Goal: Information Seeking & Learning: Check status

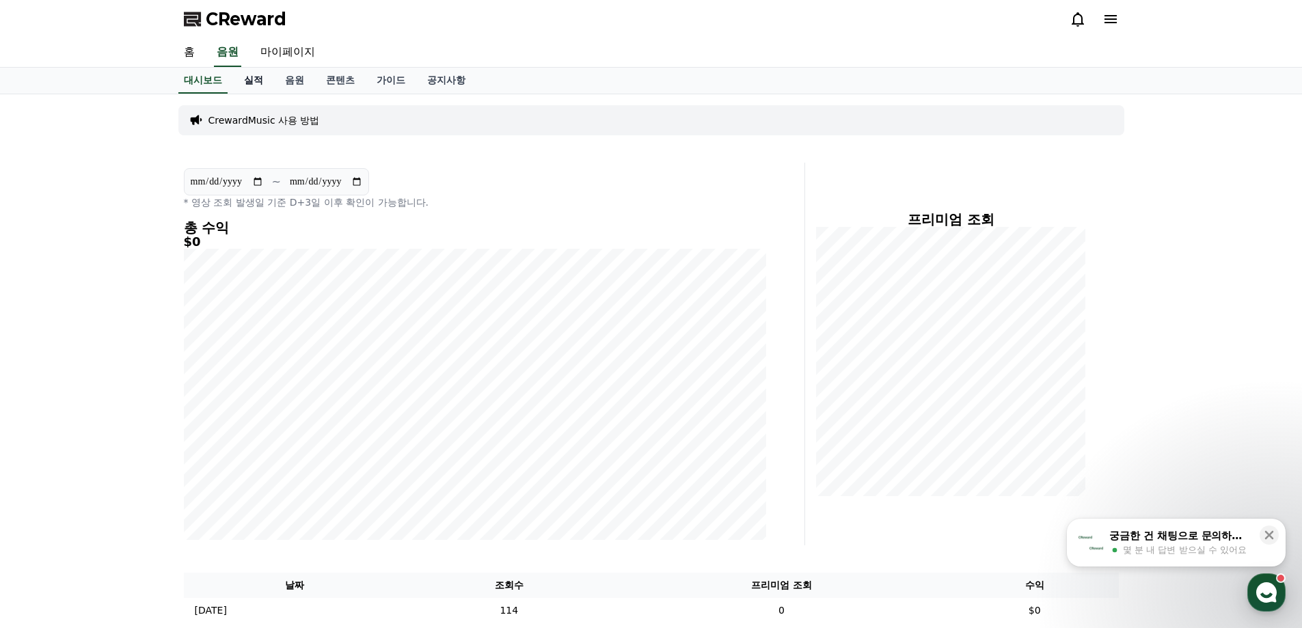
click at [263, 83] on link "실적" at bounding box center [253, 81] width 41 height 26
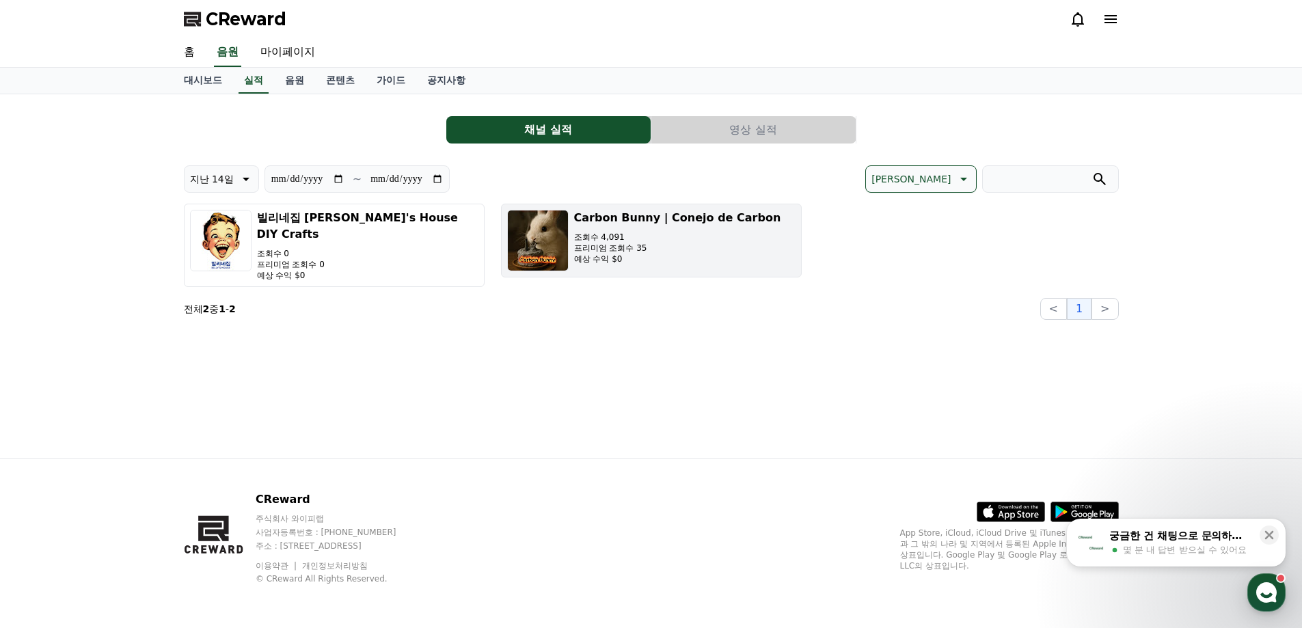
click at [606, 271] on button "Carbon Bunny | Conejo de Carbon 조회수 4,091 프리미엄 조회수 35 예상 수익 $0" at bounding box center [651, 241] width 301 height 74
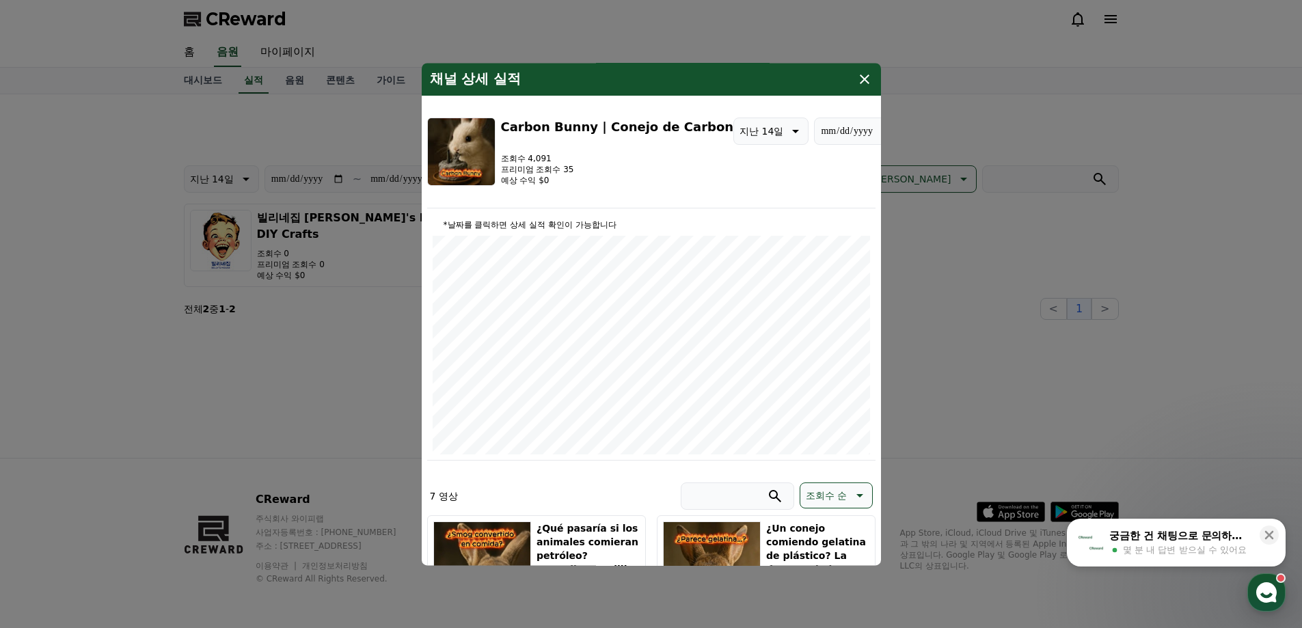
click at [864, 72] on icon "modal" at bounding box center [865, 79] width 16 height 16
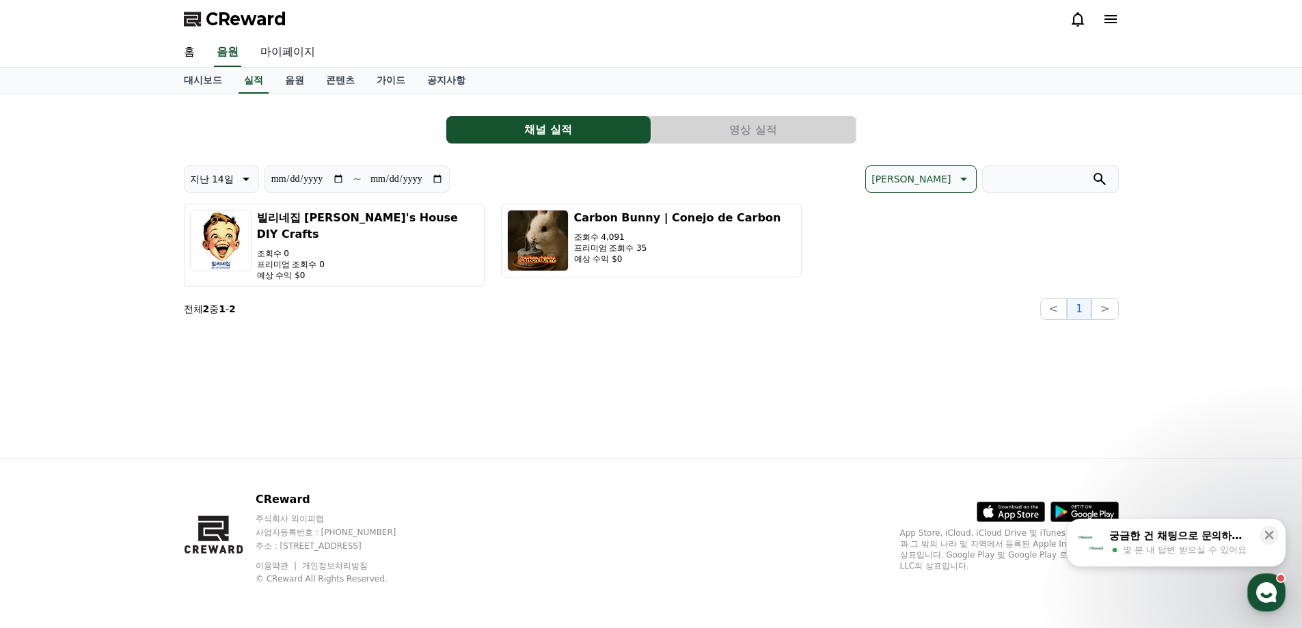
click at [286, 55] on link "마이페이지" at bounding box center [288, 52] width 77 height 29
select select "**********"
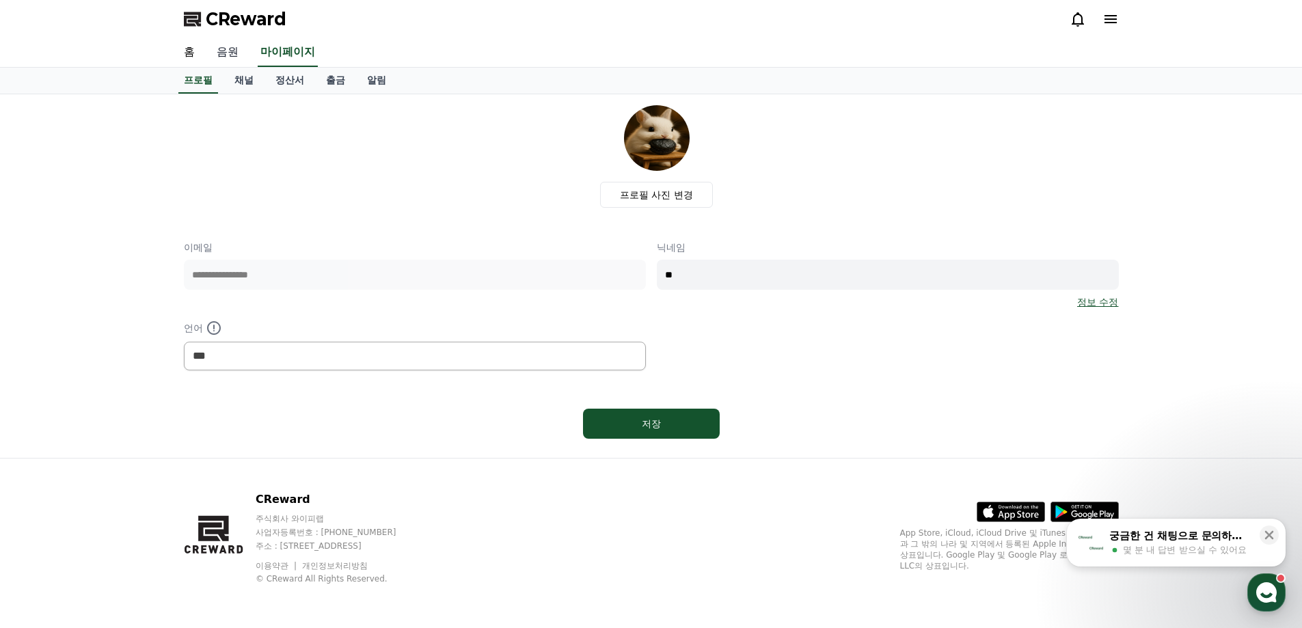
click at [248, 61] on link "음원" at bounding box center [228, 52] width 44 height 29
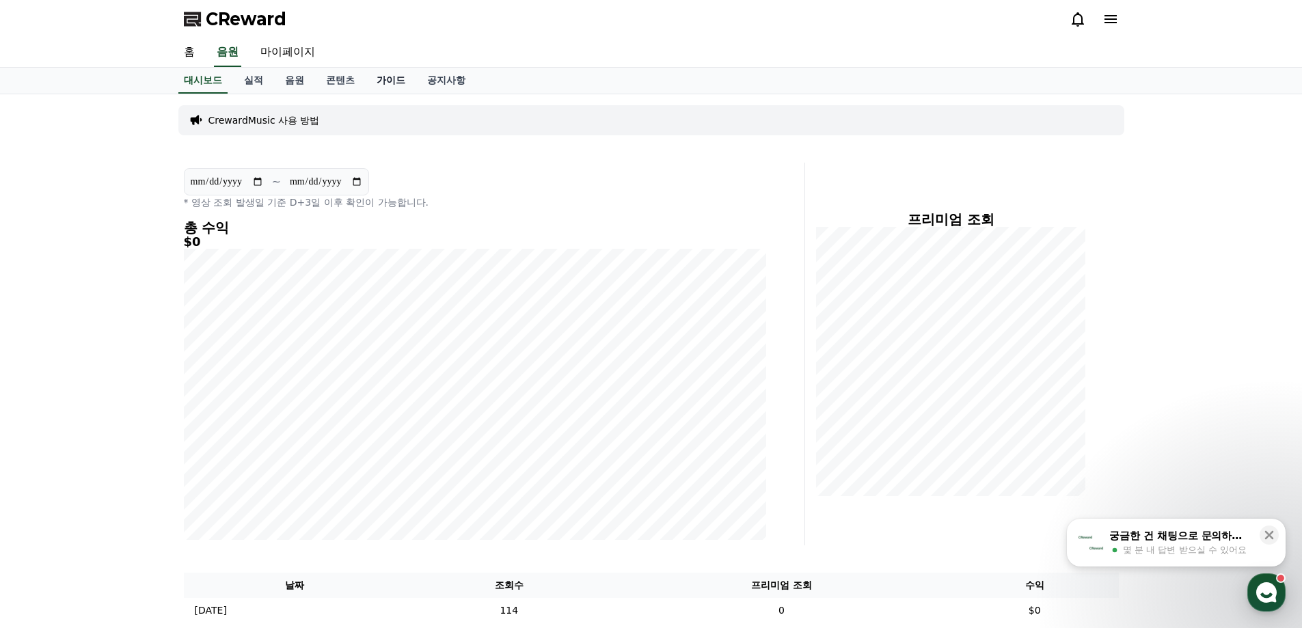
click at [369, 81] on link "가이드" at bounding box center [391, 81] width 51 height 26
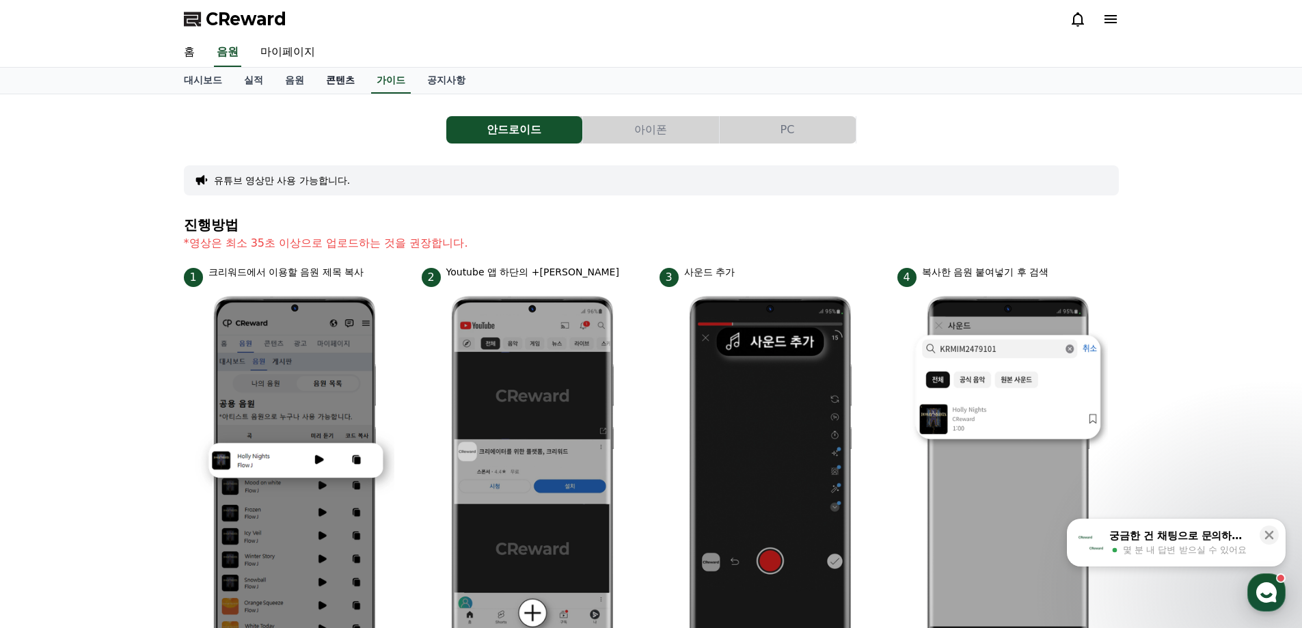
click at [329, 75] on link "콘텐츠" at bounding box center [340, 81] width 51 height 26
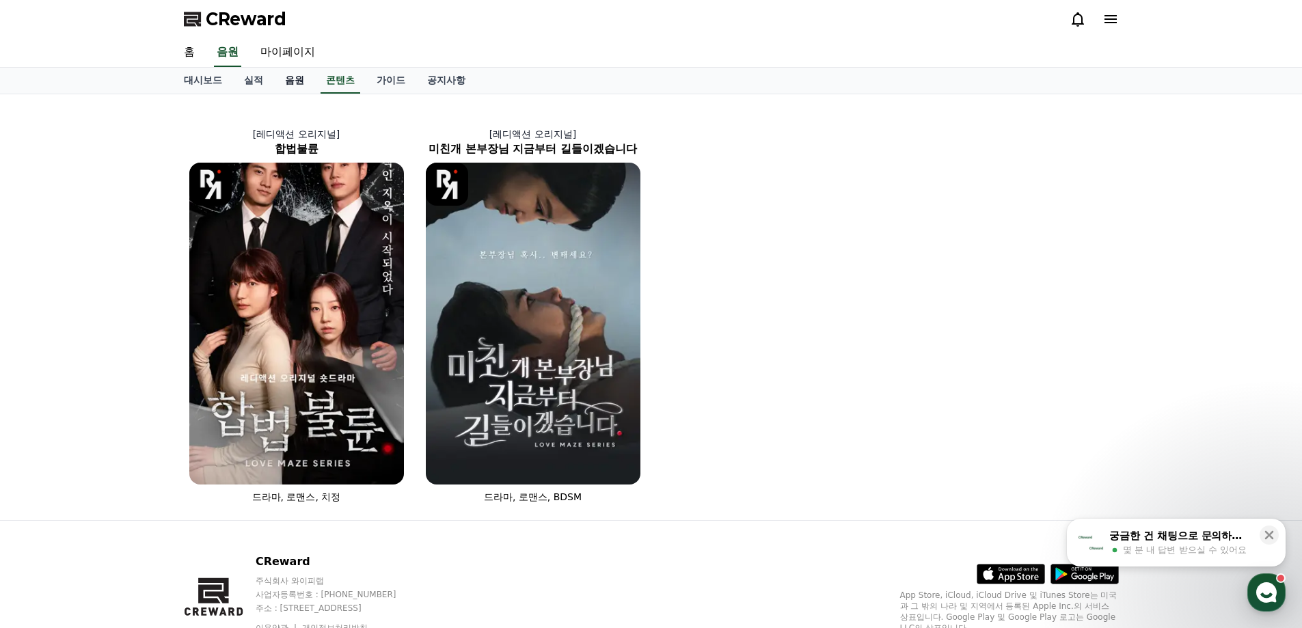
click at [296, 75] on link "음원" at bounding box center [294, 81] width 41 height 26
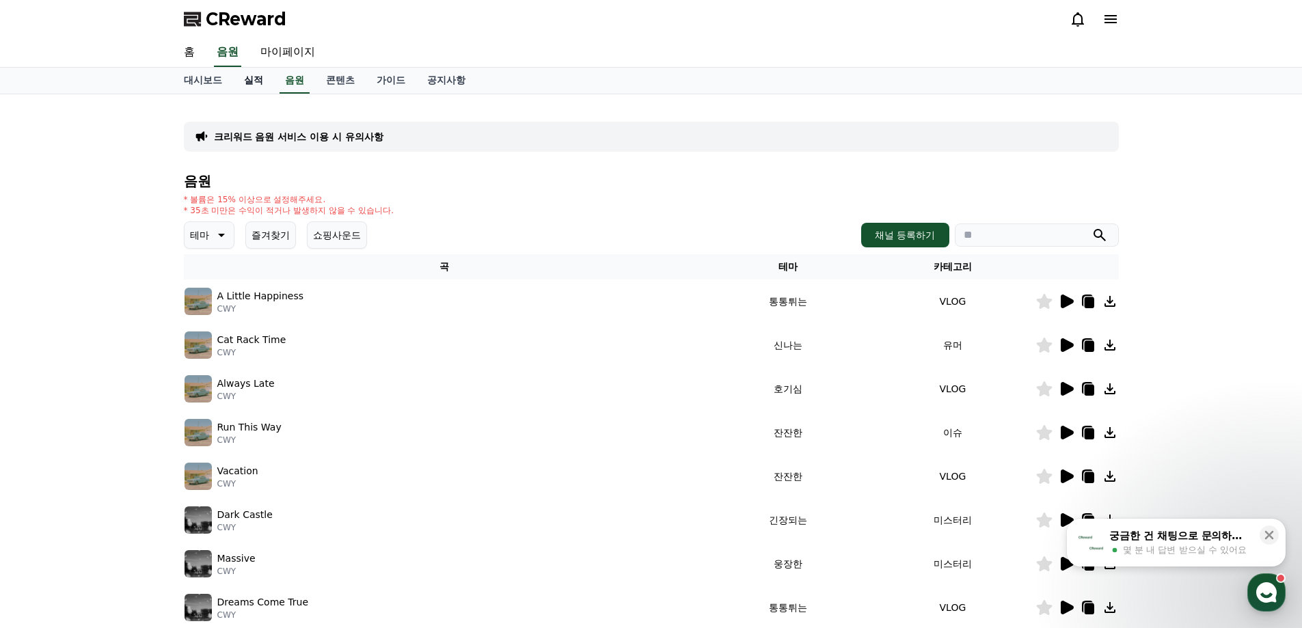
click at [254, 72] on link "실적" at bounding box center [253, 81] width 41 height 26
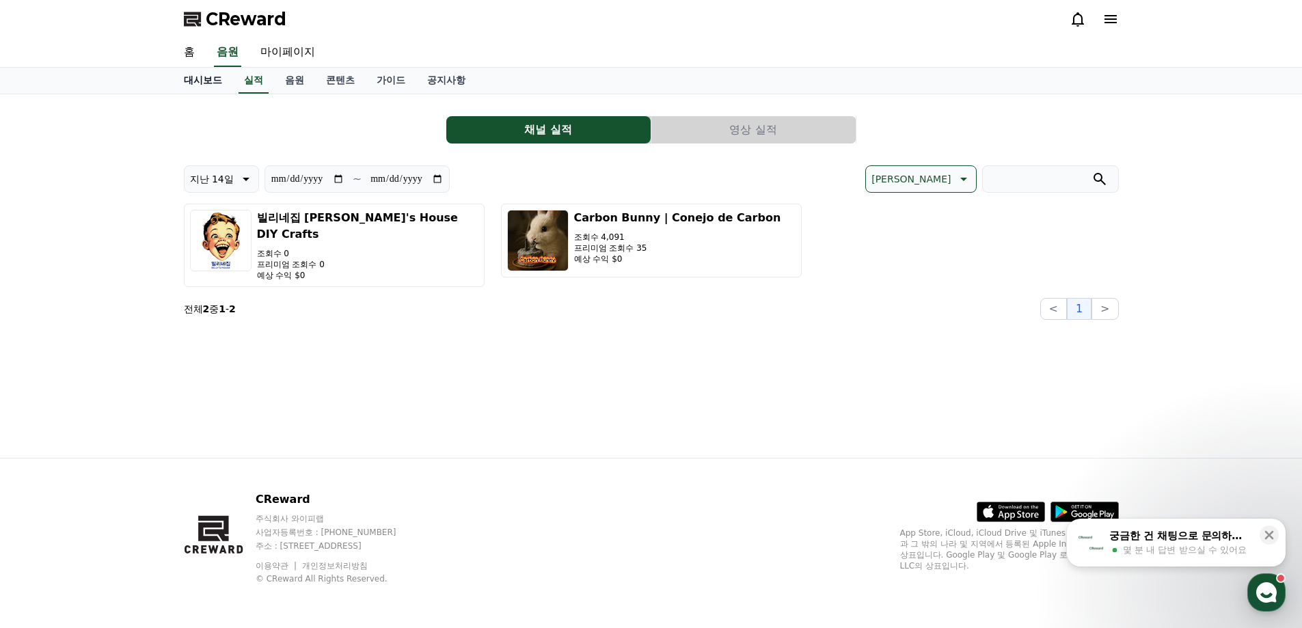
click at [224, 72] on link "대시보드" at bounding box center [203, 81] width 60 height 26
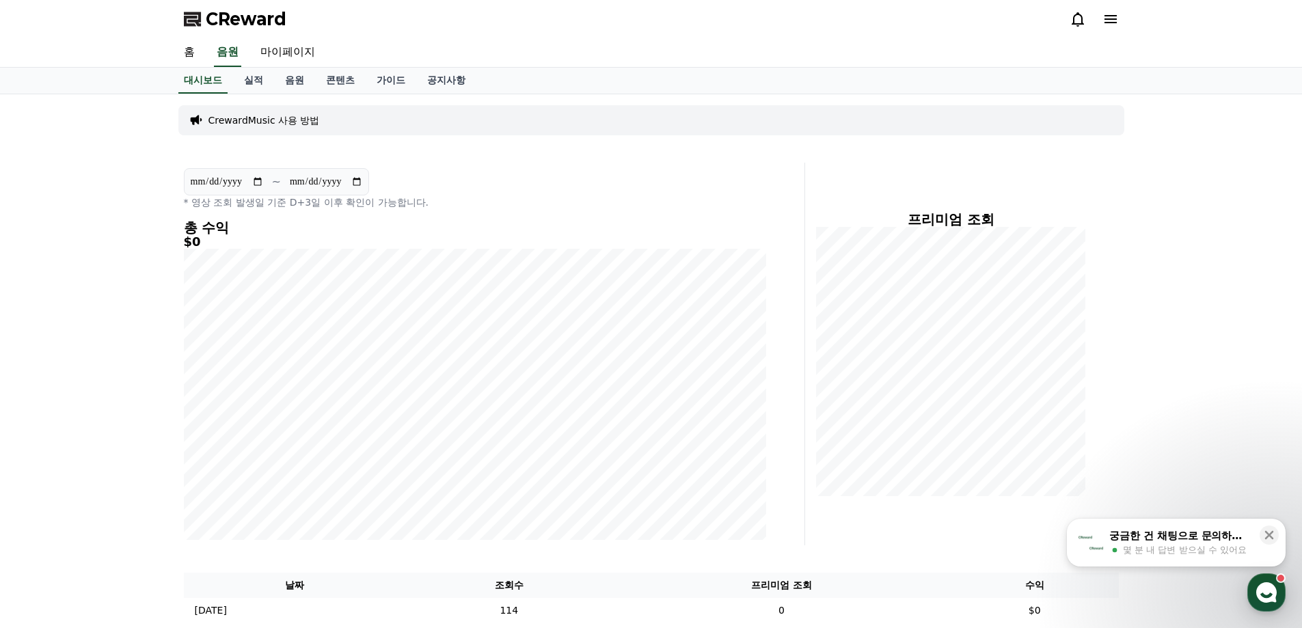
click at [170, 75] on div "대시보드 실적 음원 콘텐츠 가이드 공지사항" at bounding box center [651, 81] width 1302 height 27
click at [195, 64] on link "홈" at bounding box center [189, 52] width 33 height 29
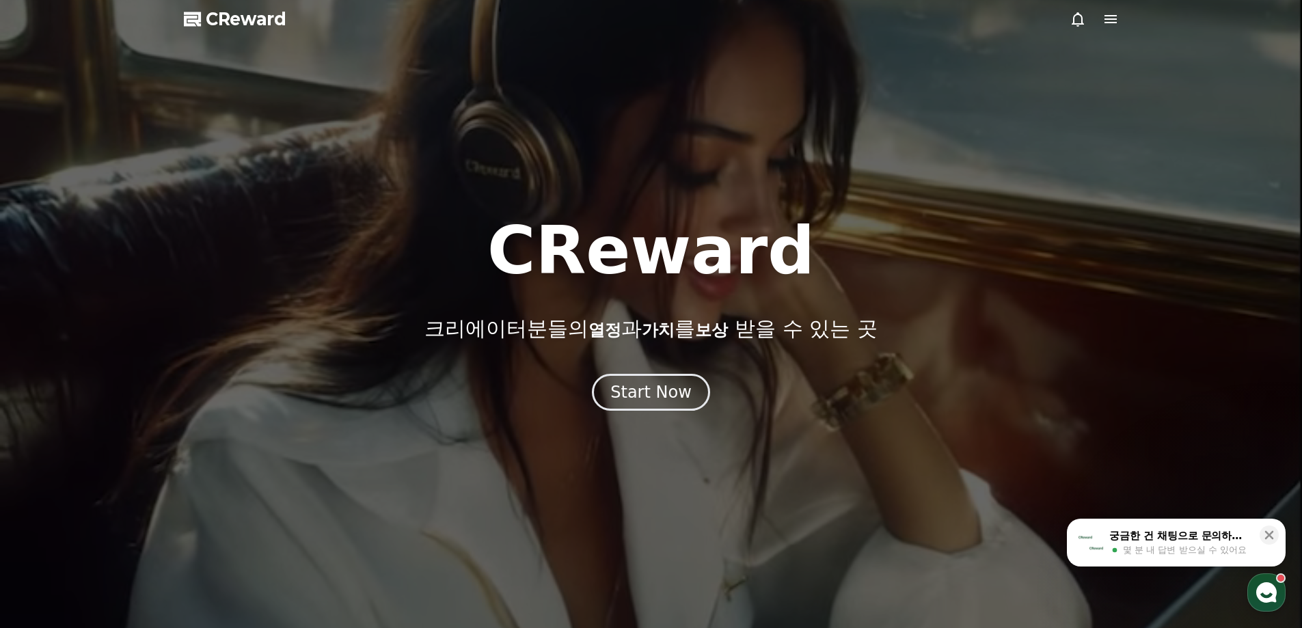
click at [1108, 23] on icon at bounding box center [1111, 19] width 12 height 8
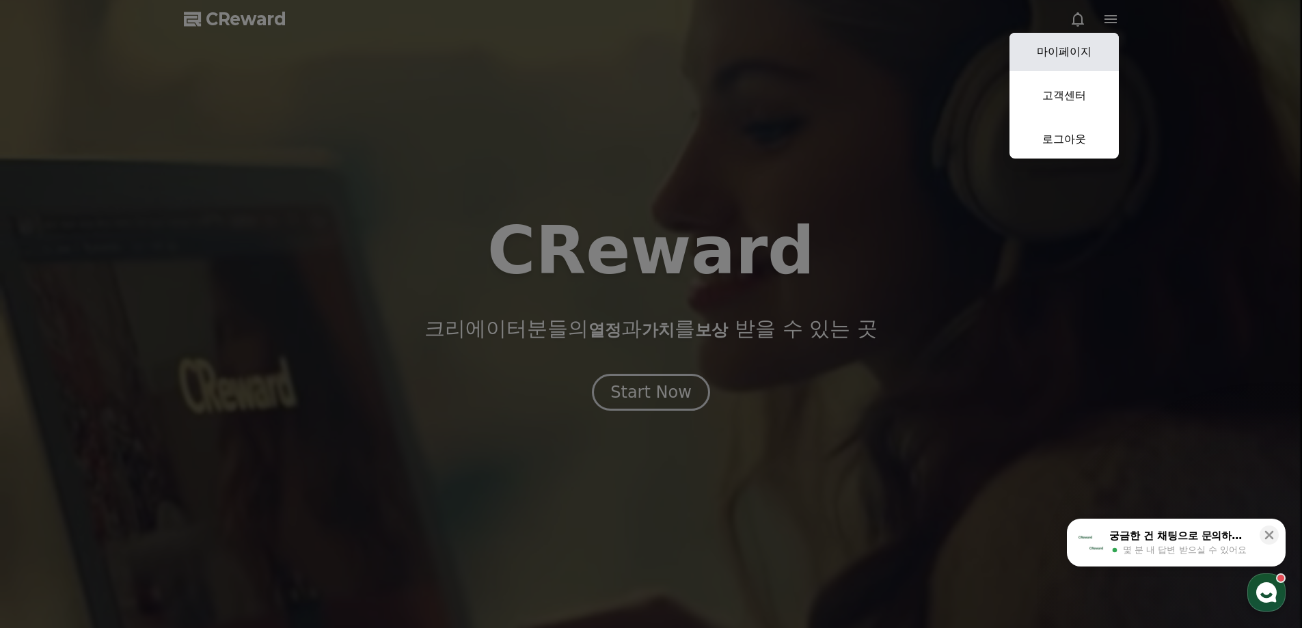
click at [1060, 60] on link "마이페이지" at bounding box center [1064, 52] width 109 height 38
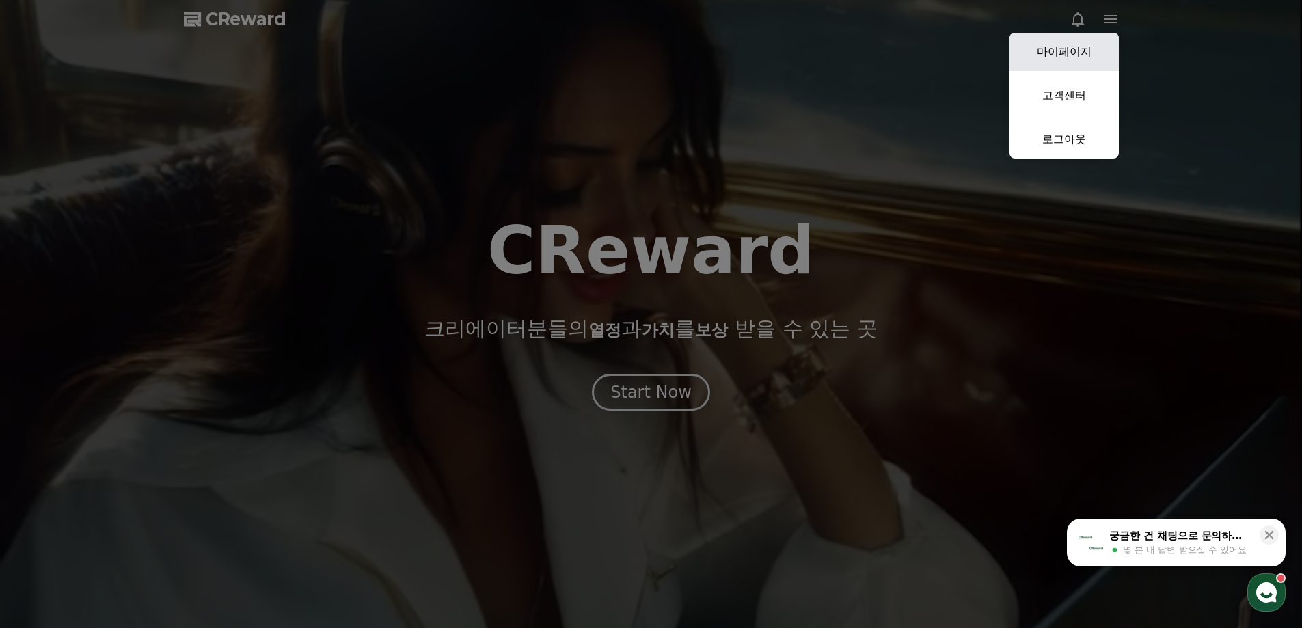
select select "**********"
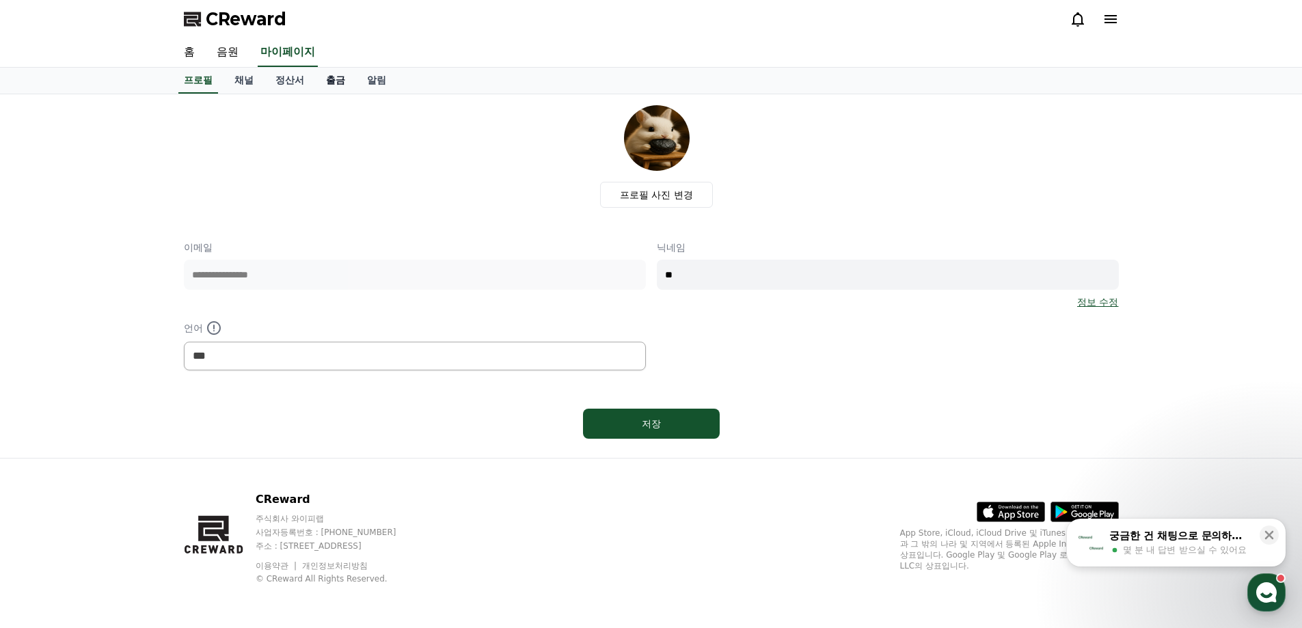
click at [342, 89] on link "출금" at bounding box center [335, 81] width 41 height 26
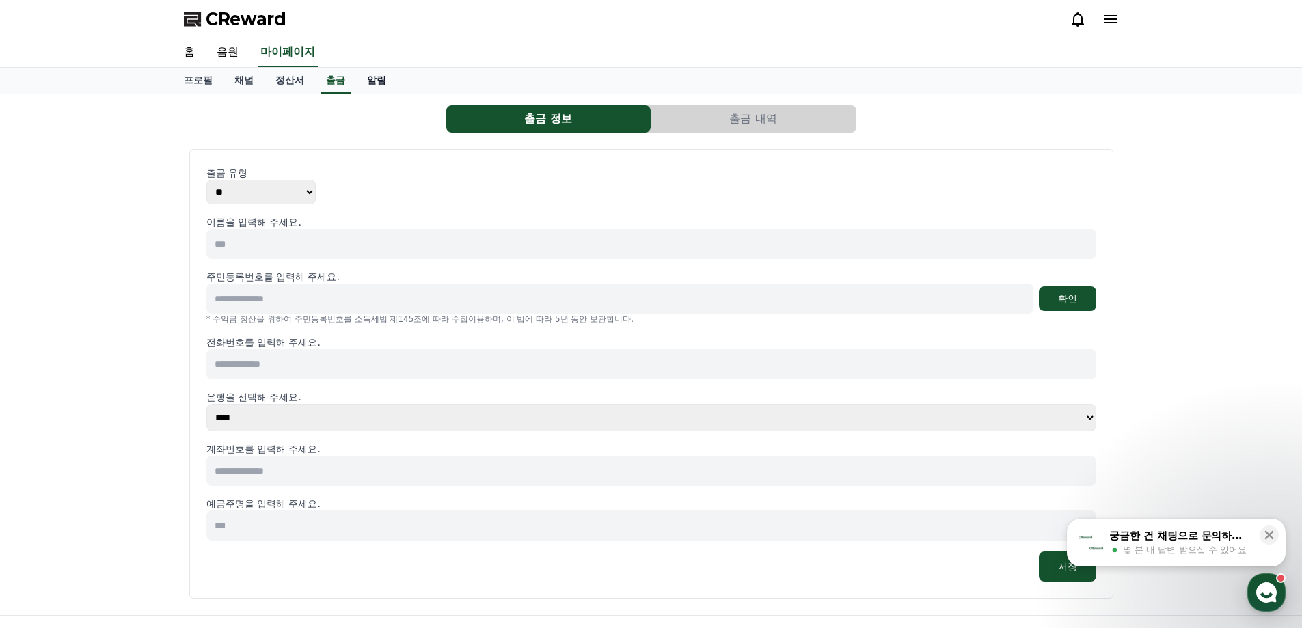
click at [382, 85] on link "알림" at bounding box center [376, 81] width 41 height 26
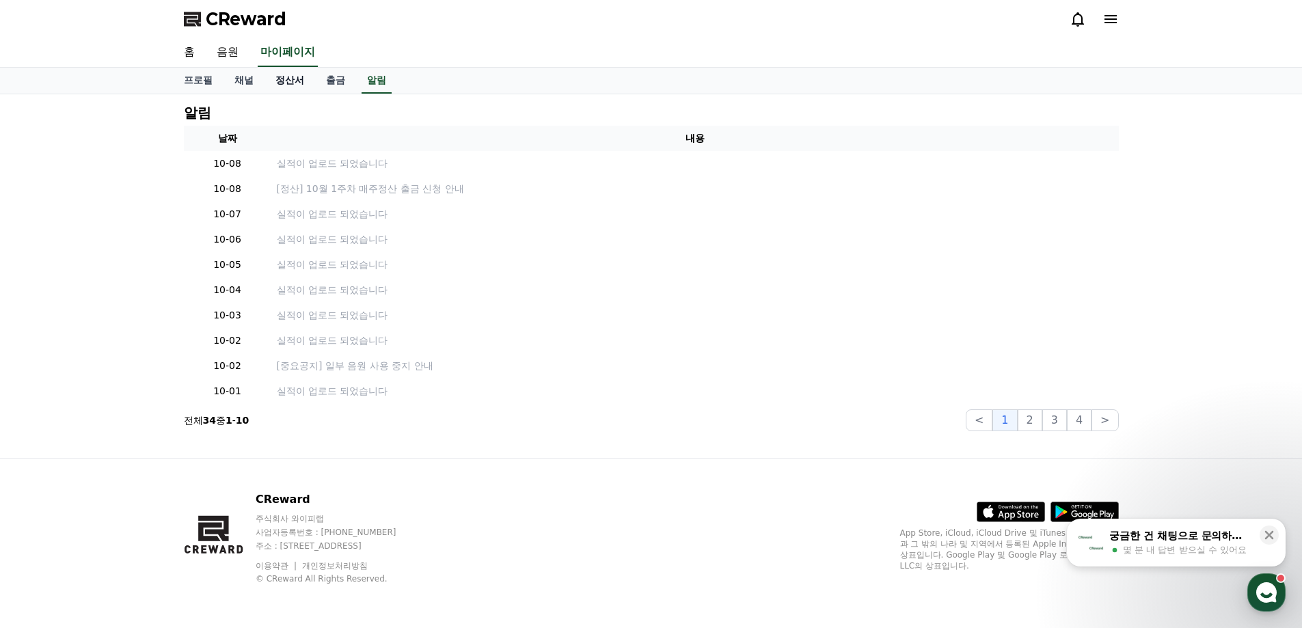
click at [293, 90] on link "정산서" at bounding box center [290, 81] width 51 height 26
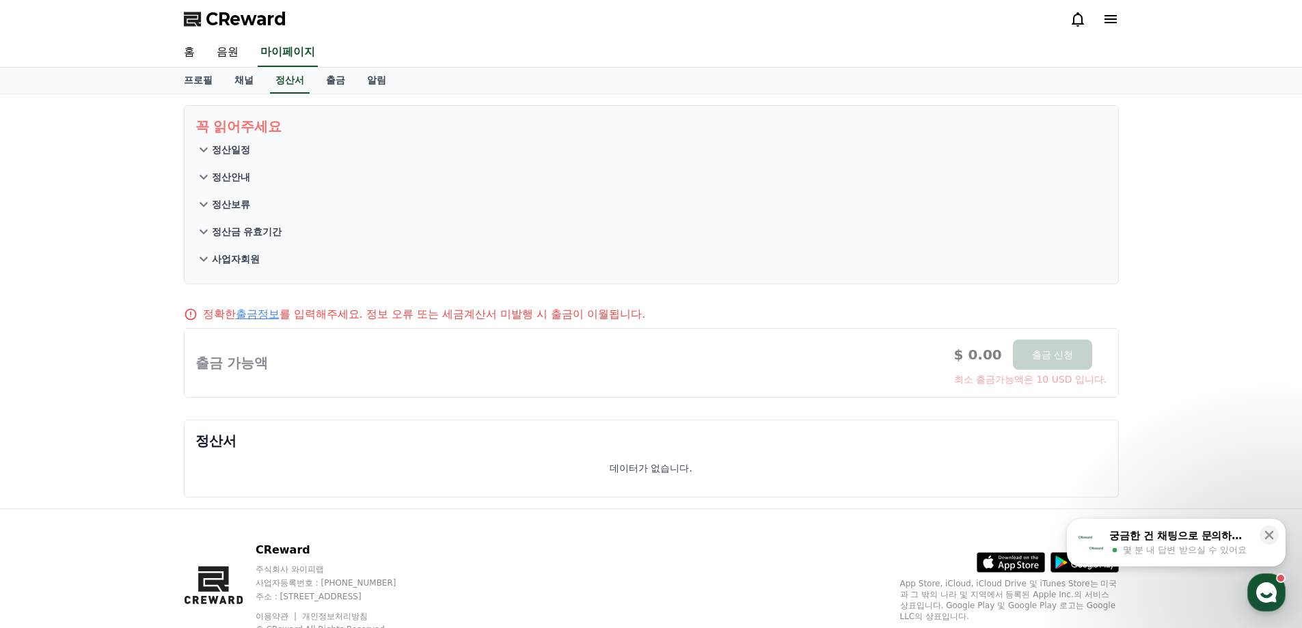
click at [217, 155] on p "정산일정" at bounding box center [231, 150] width 38 height 14
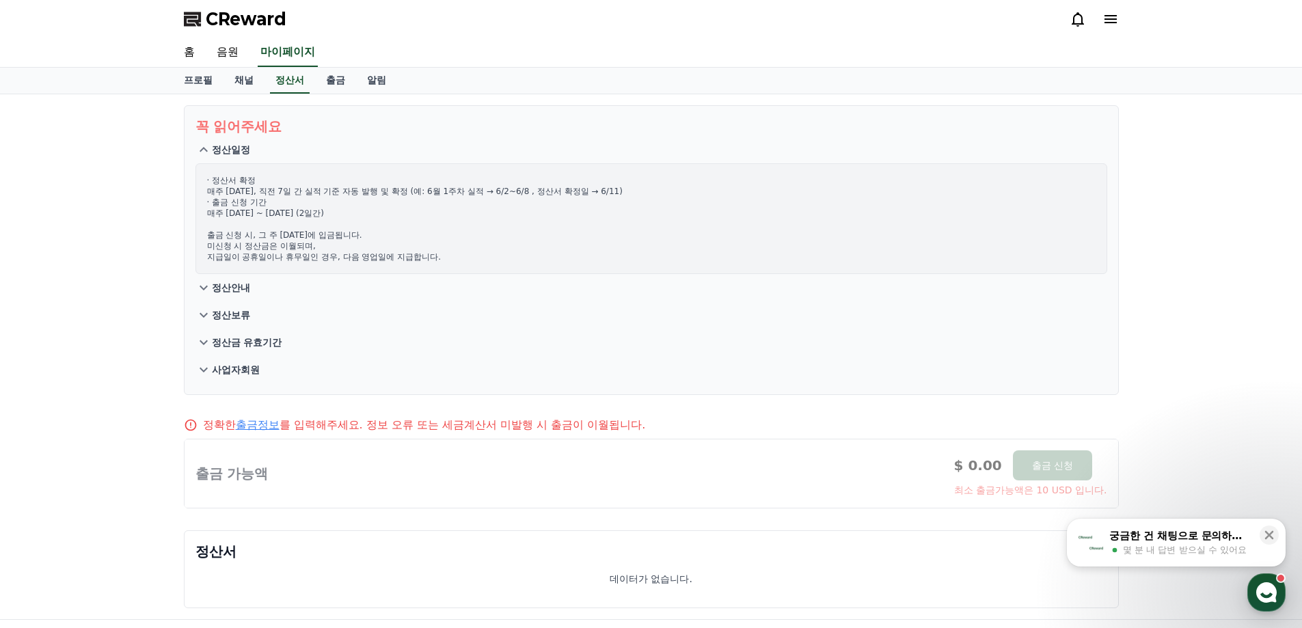
click at [217, 155] on p "정산일정" at bounding box center [231, 150] width 38 height 14
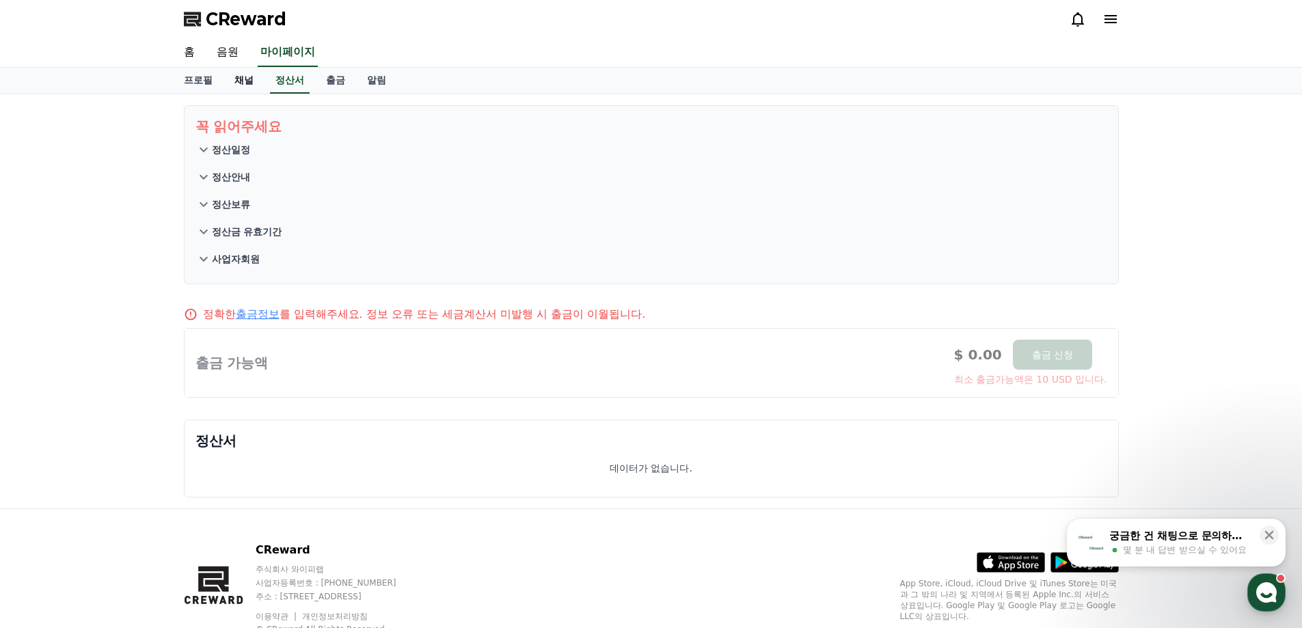
click at [252, 77] on link "채널" at bounding box center [244, 81] width 41 height 26
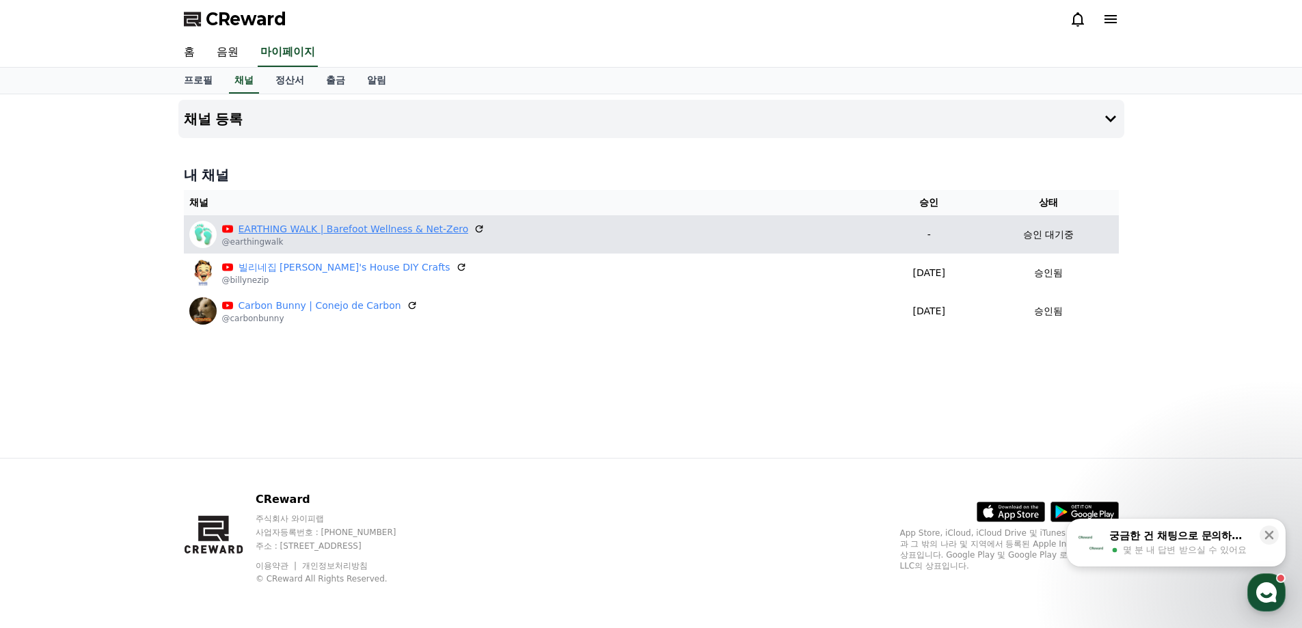
click at [351, 228] on link "EARTHING WALK | Barefoot Wellness & Net-Zero" at bounding box center [354, 229] width 230 height 14
